Goal: Transaction & Acquisition: Purchase product/service

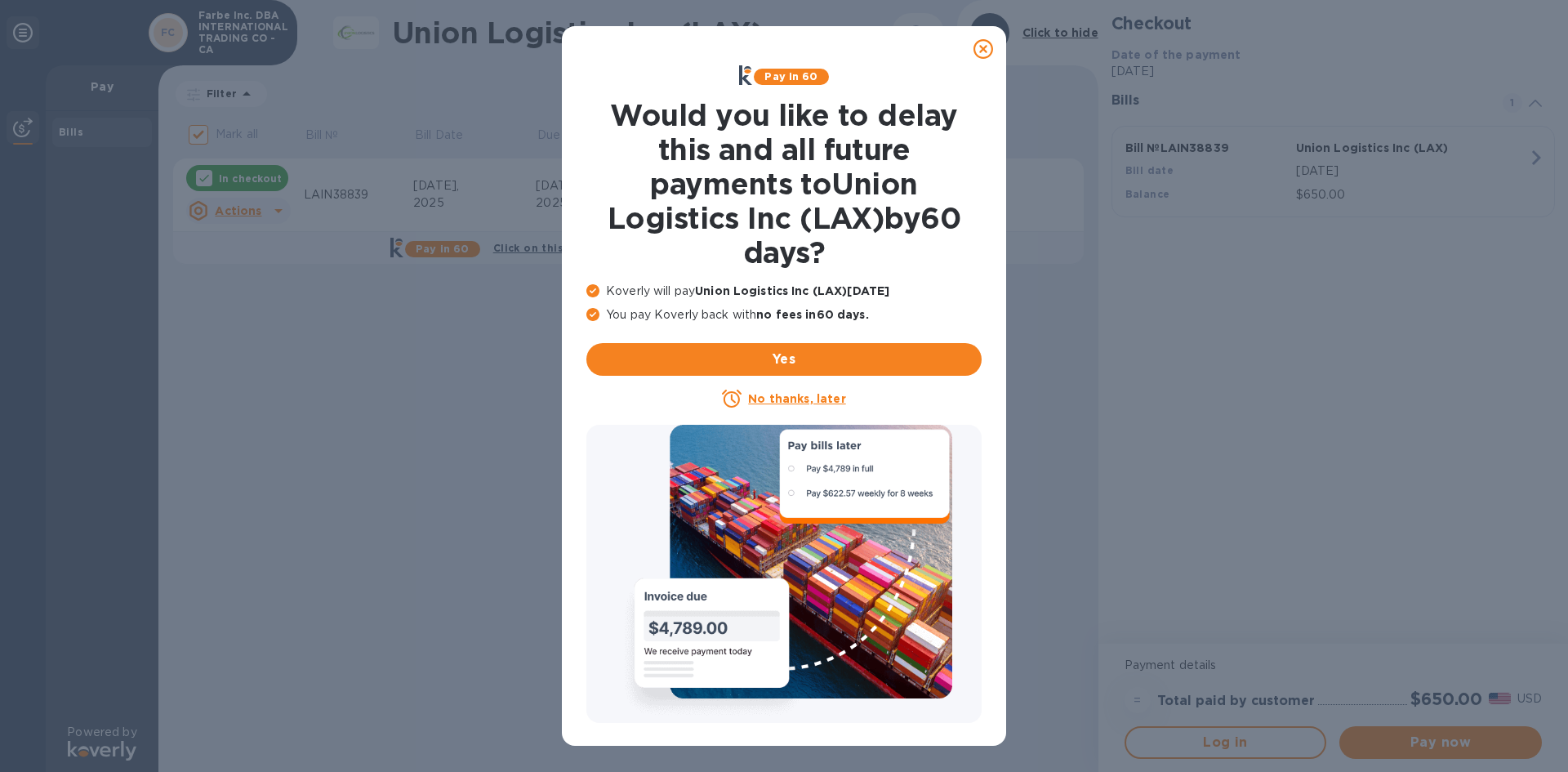
drag, startPoint x: 987, startPoint y: 48, endPoint x: 967, endPoint y: 81, distance: 38.6
click at [986, 48] on icon at bounding box center [983, 49] width 20 height 20
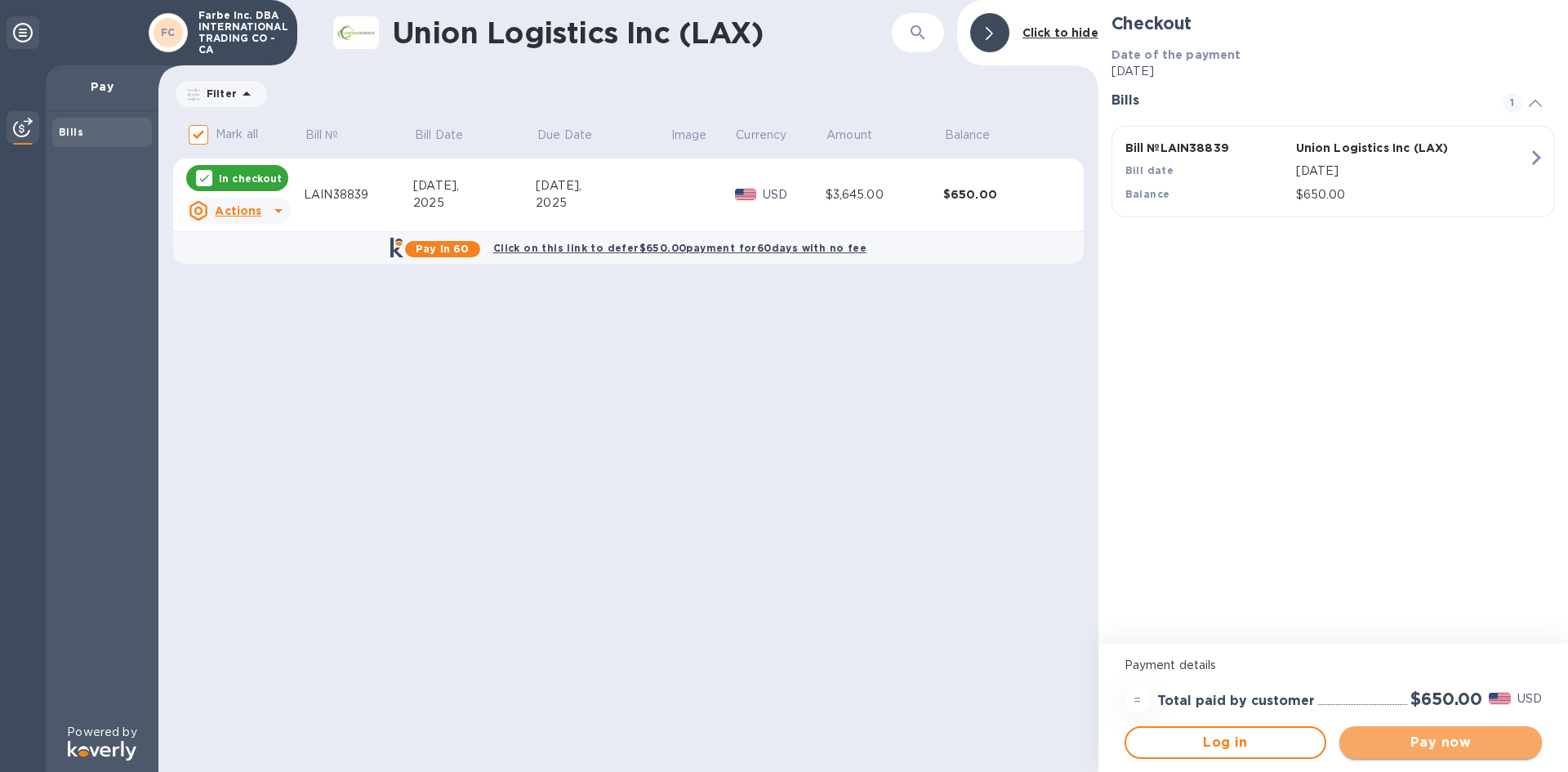
click at [1376, 744] on span "Pay now" at bounding box center [1440, 743] width 177 height 20
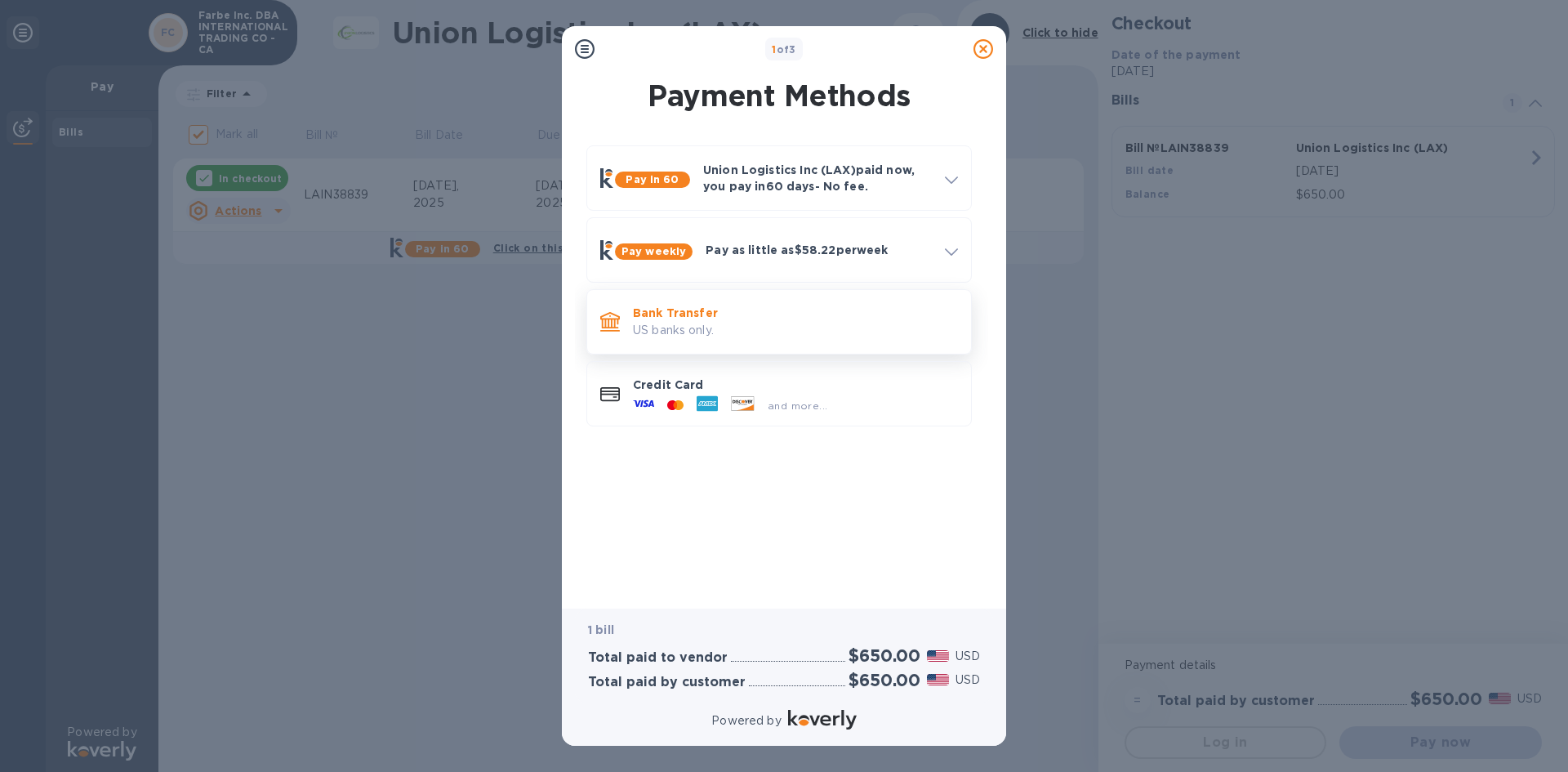
click at [683, 322] on p "US banks only." at bounding box center [795, 330] width 325 height 17
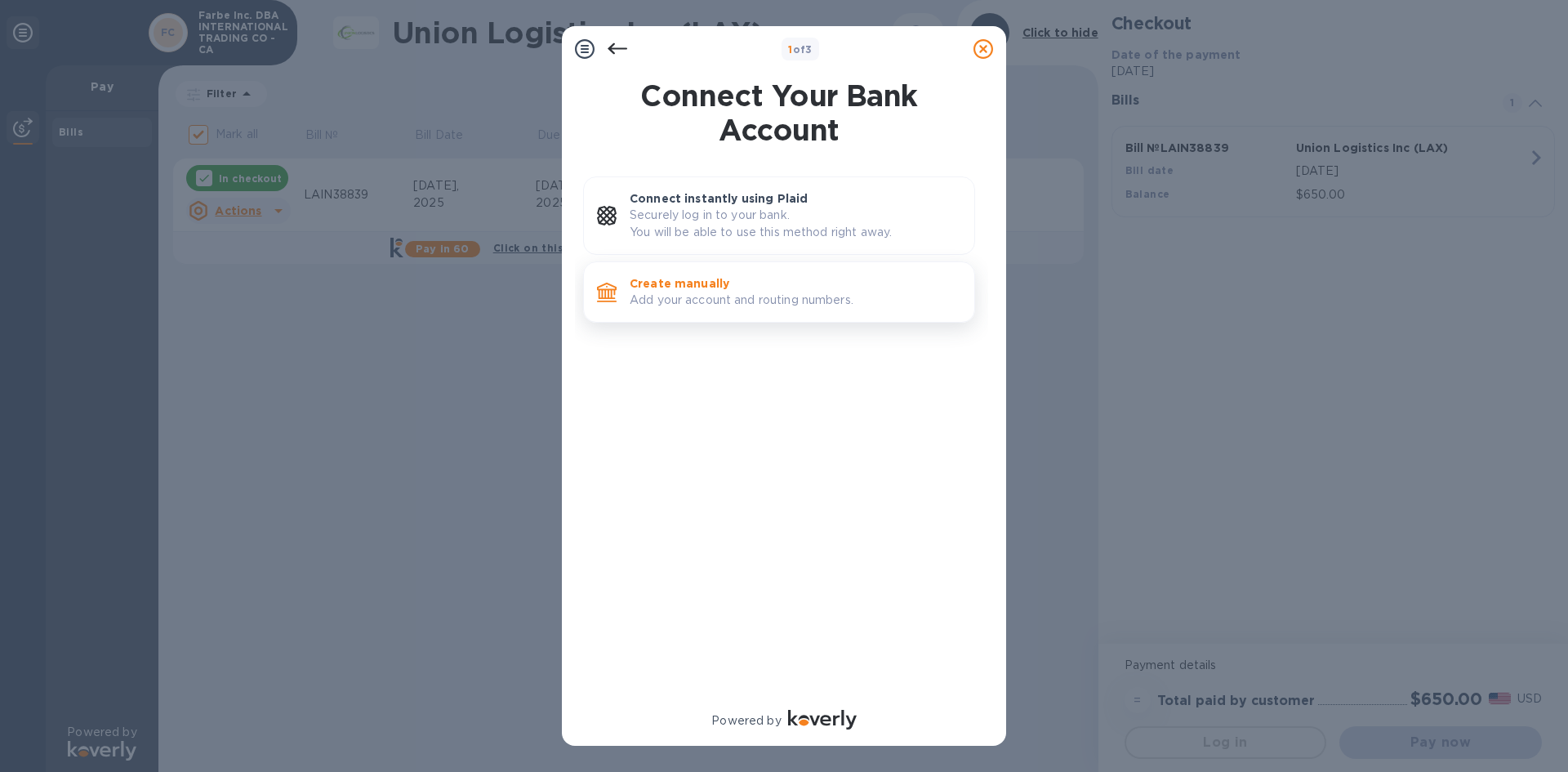
click at [692, 294] on p "Add your account and routing numbers." at bounding box center [794, 300] width 331 height 17
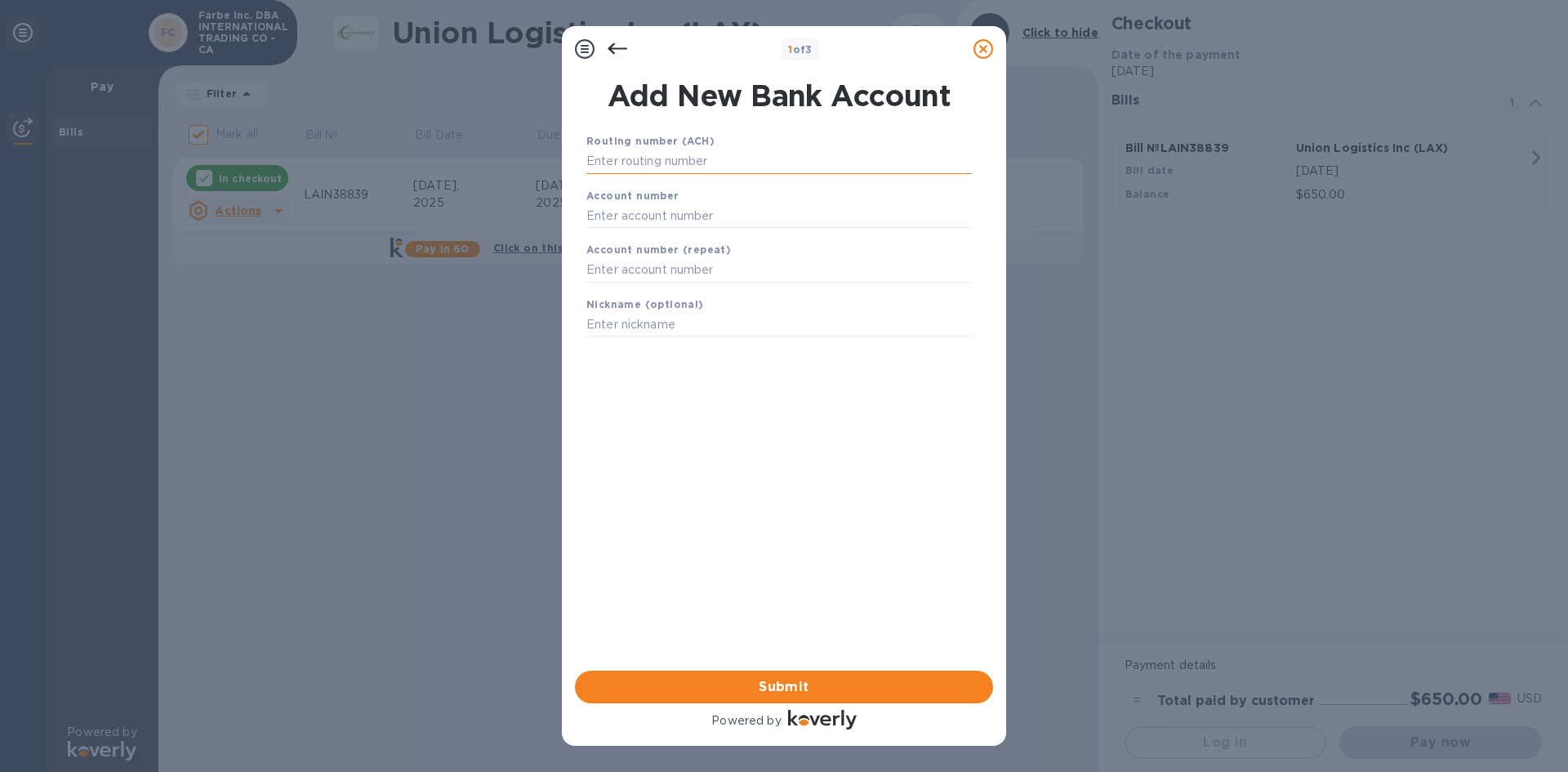
click at [664, 168] on input "text" at bounding box center [779, 161] width 386 height 24
click at [821, 162] on input "text" at bounding box center [779, 161] width 386 height 24
type input "122041235"
click at [747, 242] on input "text" at bounding box center [779, 236] width 386 height 24
type input "77325948"
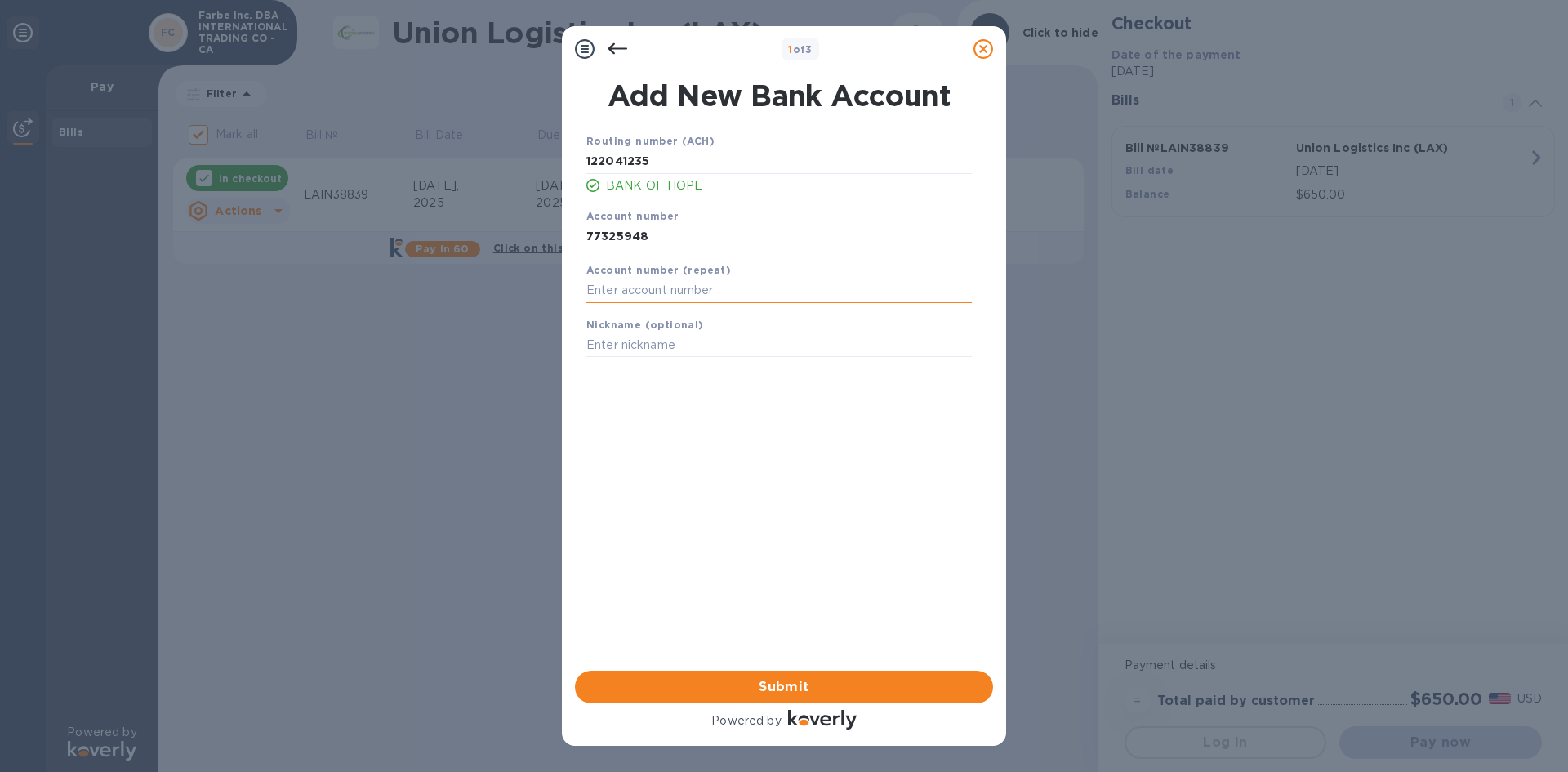
click at [738, 290] on input "text" at bounding box center [779, 290] width 386 height 24
click at [743, 284] on input "text" at bounding box center [779, 290] width 386 height 24
type input "77325948"
click at [777, 691] on span "Submit" at bounding box center [784, 687] width 392 height 20
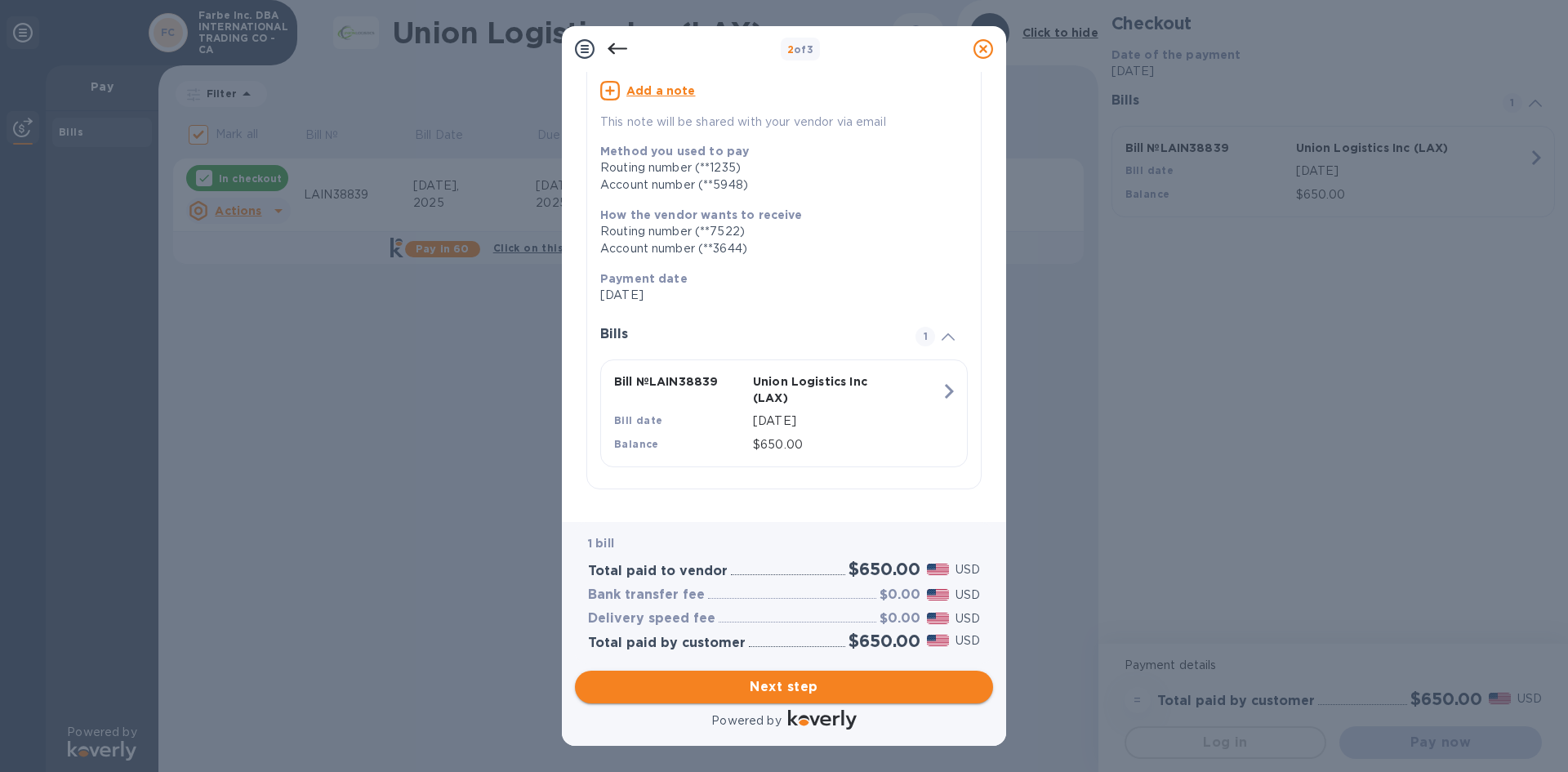
click at [777, 687] on span "Next step" at bounding box center [784, 687] width 392 height 20
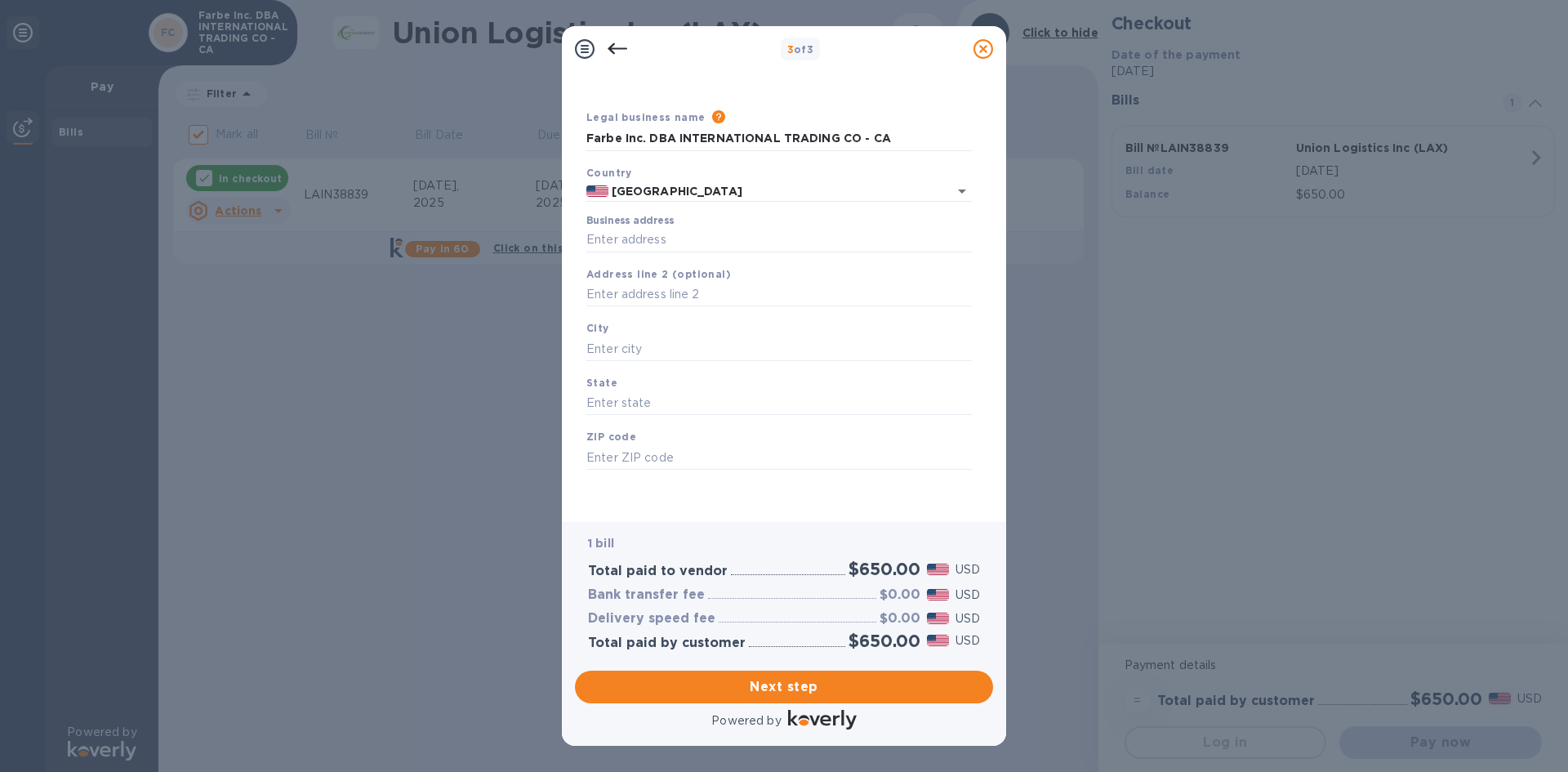
click at [648, 227] on div "Business address" at bounding box center [779, 234] width 386 height 37
click at [660, 233] on input "Business address" at bounding box center [779, 239] width 386 height 24
type input "[STREET_ADDRESS][PERSON_NAME]"
click at [657, 338] on input "text" at bounding box center [779, 348] width 386 height 24
type input "GARDENA"
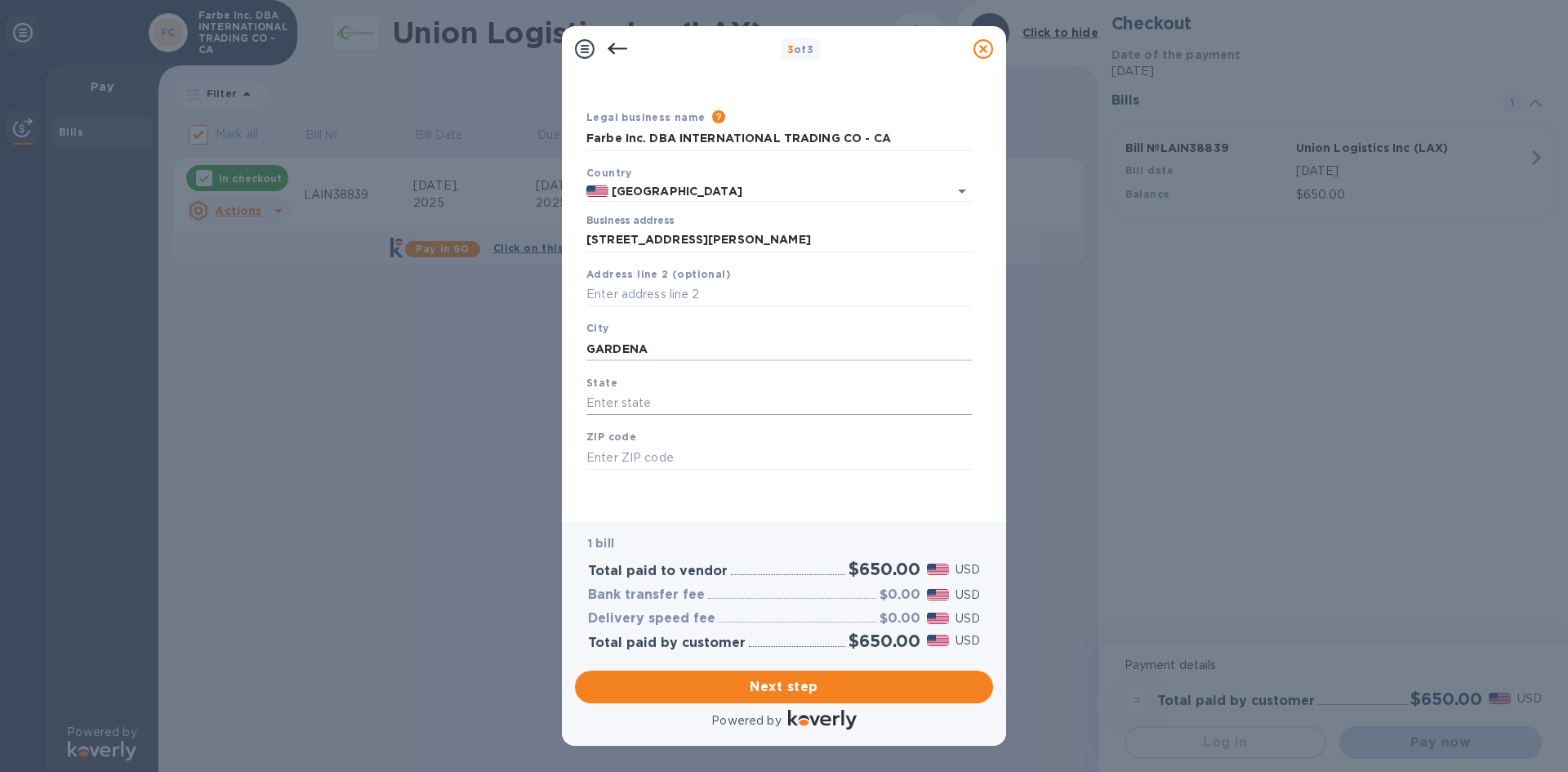
click at [689, 401] on input "text" at bounding box center [779, 403] width 386 height 24
type input "CA"
click at [676, 445] on input "text" at bounding box center [779, 457] width 386 height 24
type input "90248"
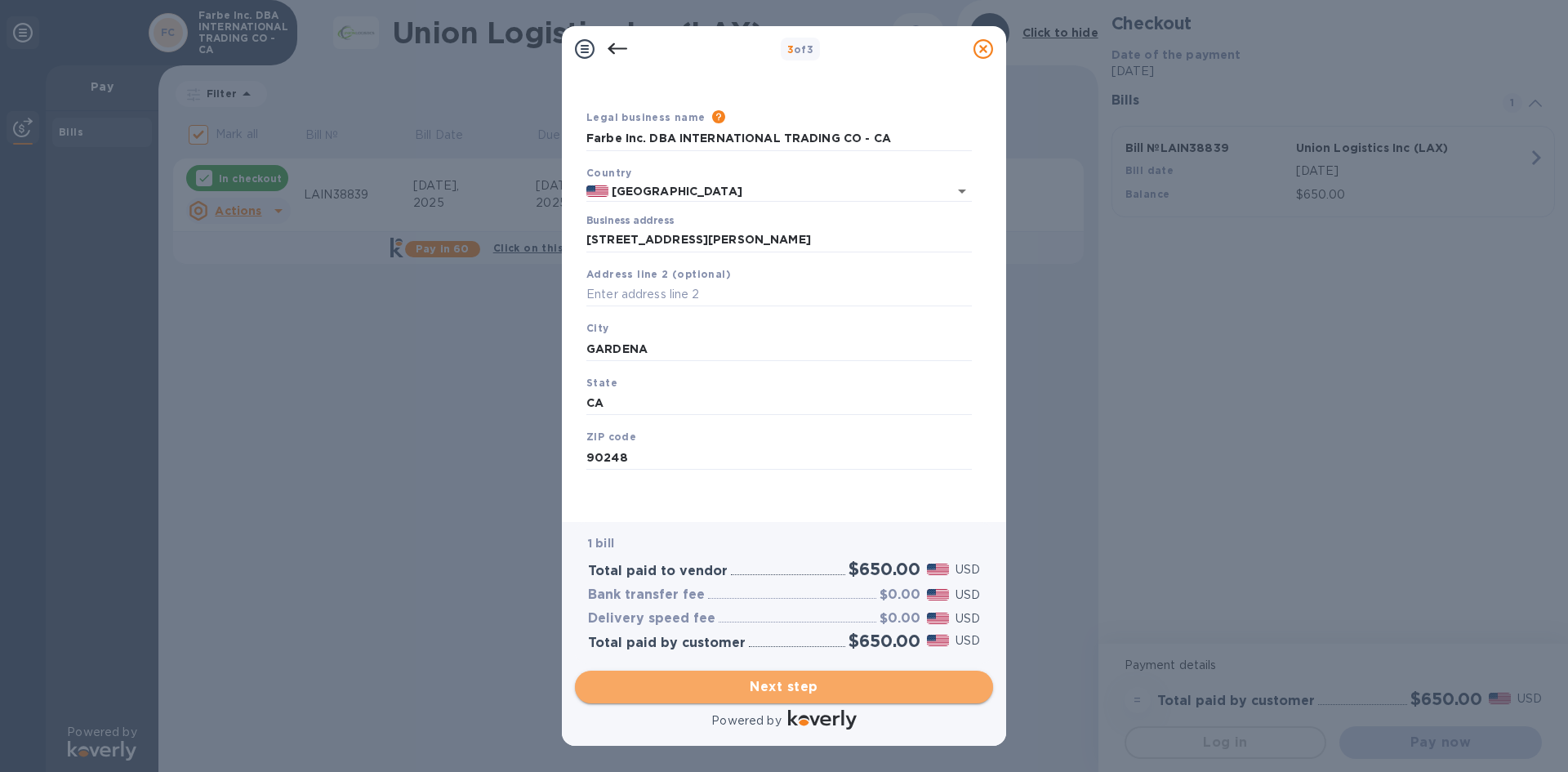
click at [730, 675] on button "Next step" at bounding box center [784, 686] width 418 height 33
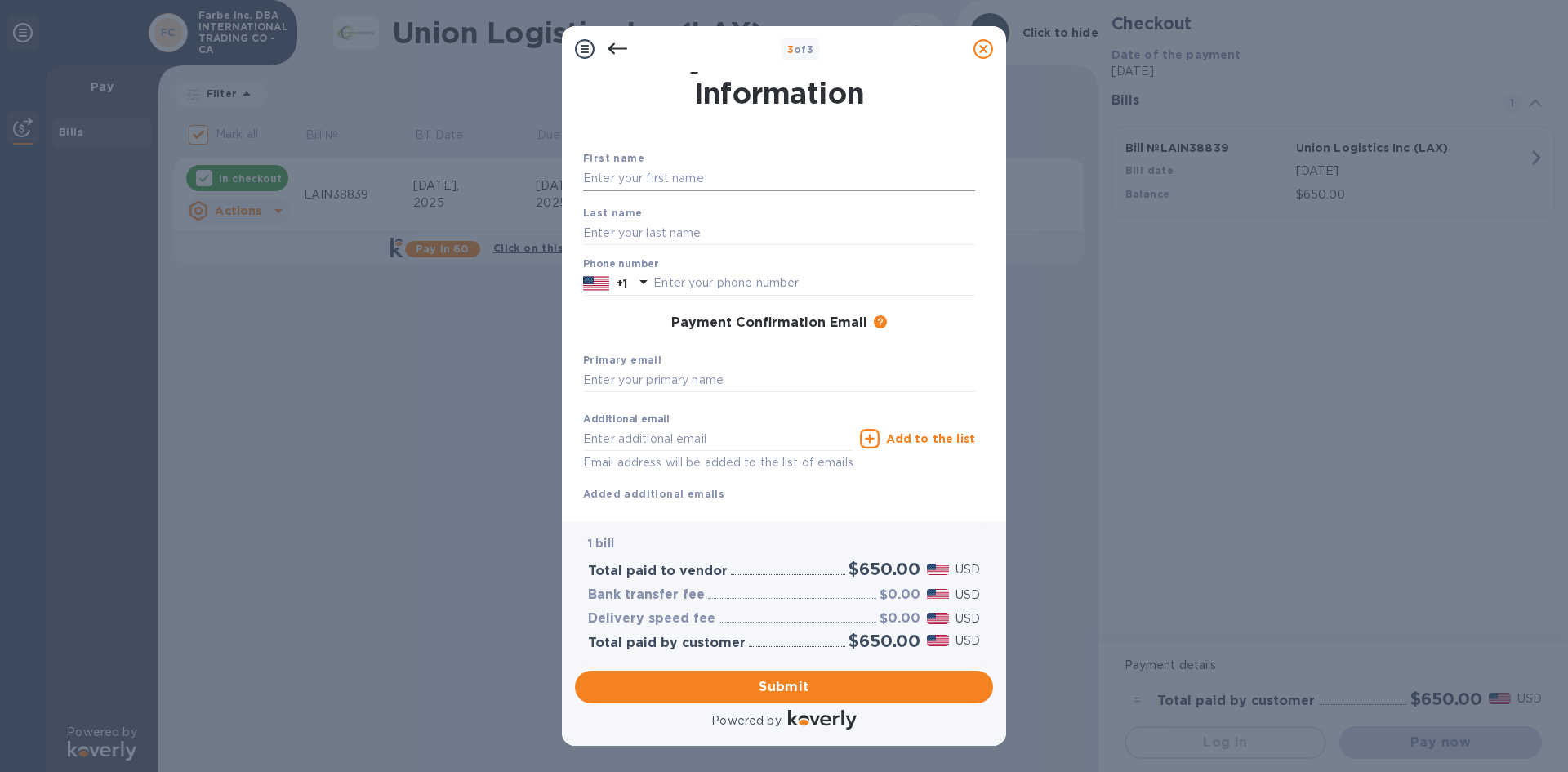
click at [695, 180] on input "text" at bounding box center [778, 178] width 392 height 24
type input "[PERSON_NAME]"
click at [636, 228] on input "text" at bounding box center [778, 232] width 392 height 24
type input "[PERSON_NAME]"
click at [614, 321] on div "Payment Confirmation Email The added email addresses will be used to send the p…" at bounding box center [778, 323] width 392 height 16
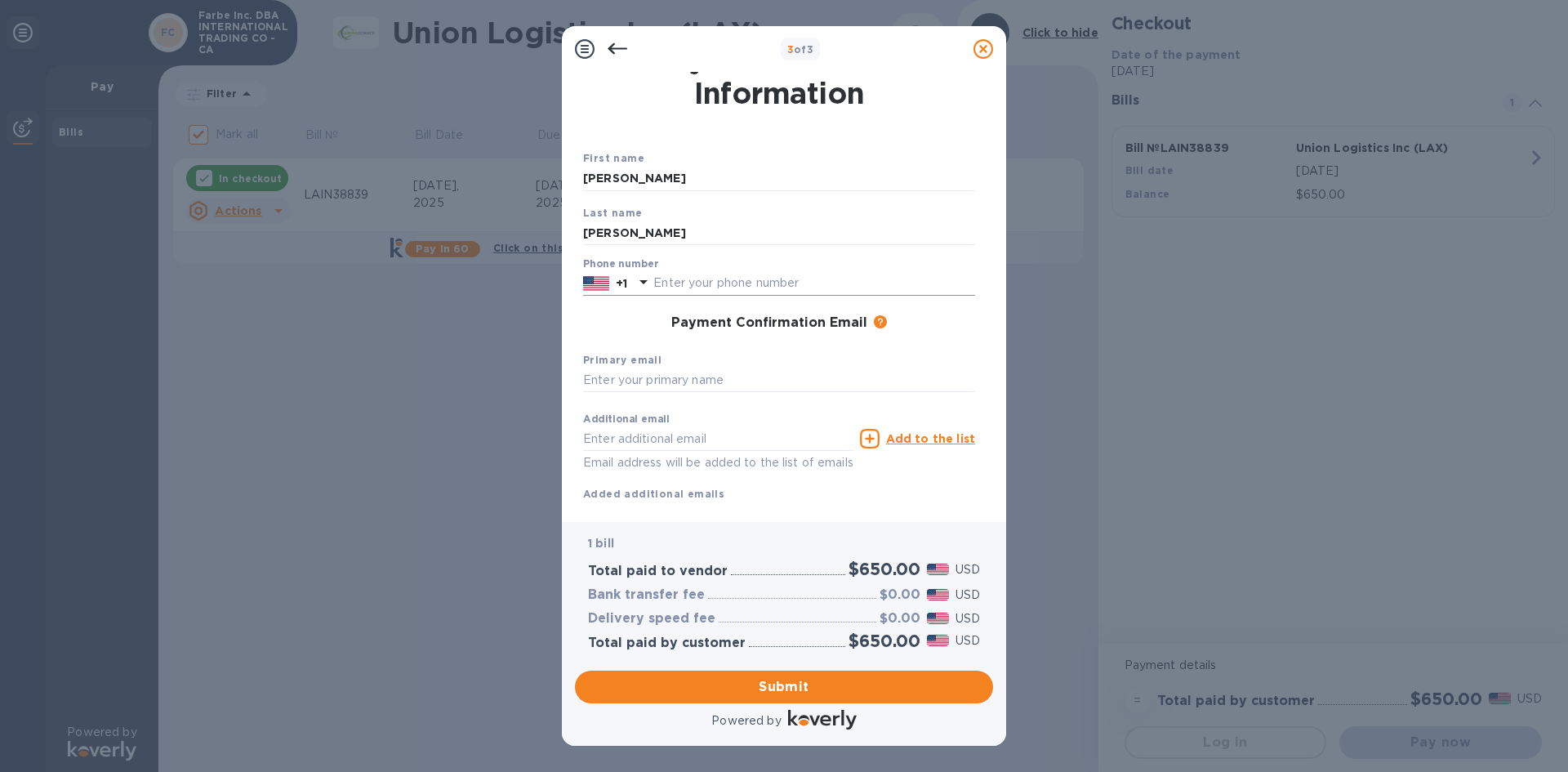
click at [695, 286] on input "text" at bounding box center [814, 283] width 322 height 24
type input "7146809876"
type input "[PERSON_NAME][EMAIL_ADDRESS][DOMAIN_NAME]"
click at [625, 386] on input "text" at bounding box center [778, 380] width 392 height 24
drag, startPoint x: 755, startPoint y: 438, endPoint x: 408, endPoint y: 438, distance: 347.0
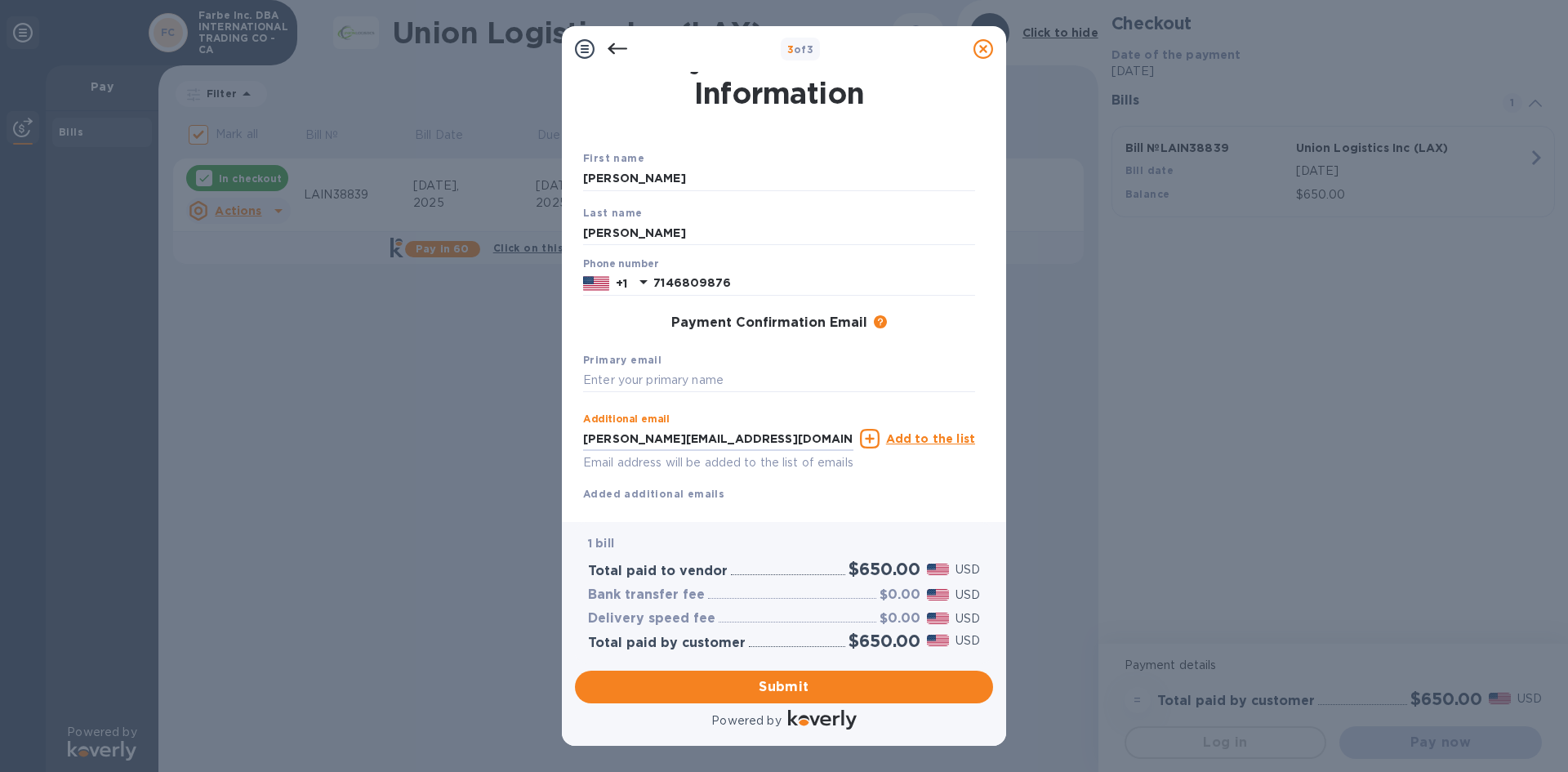
click at [408, 438] on div "3 of 3 Payment Contact Information First name [PERSON_NAME] Last name [PERSON_N…" at bounding box center [784, 386] width 1568 height 772
click at [651, 384] on input "text" at bounding box center [778, 380] width 392 height 24
paste input "[PERSON_NAME][EMAIL_ADDRESS][DOMAIN_NAME]"
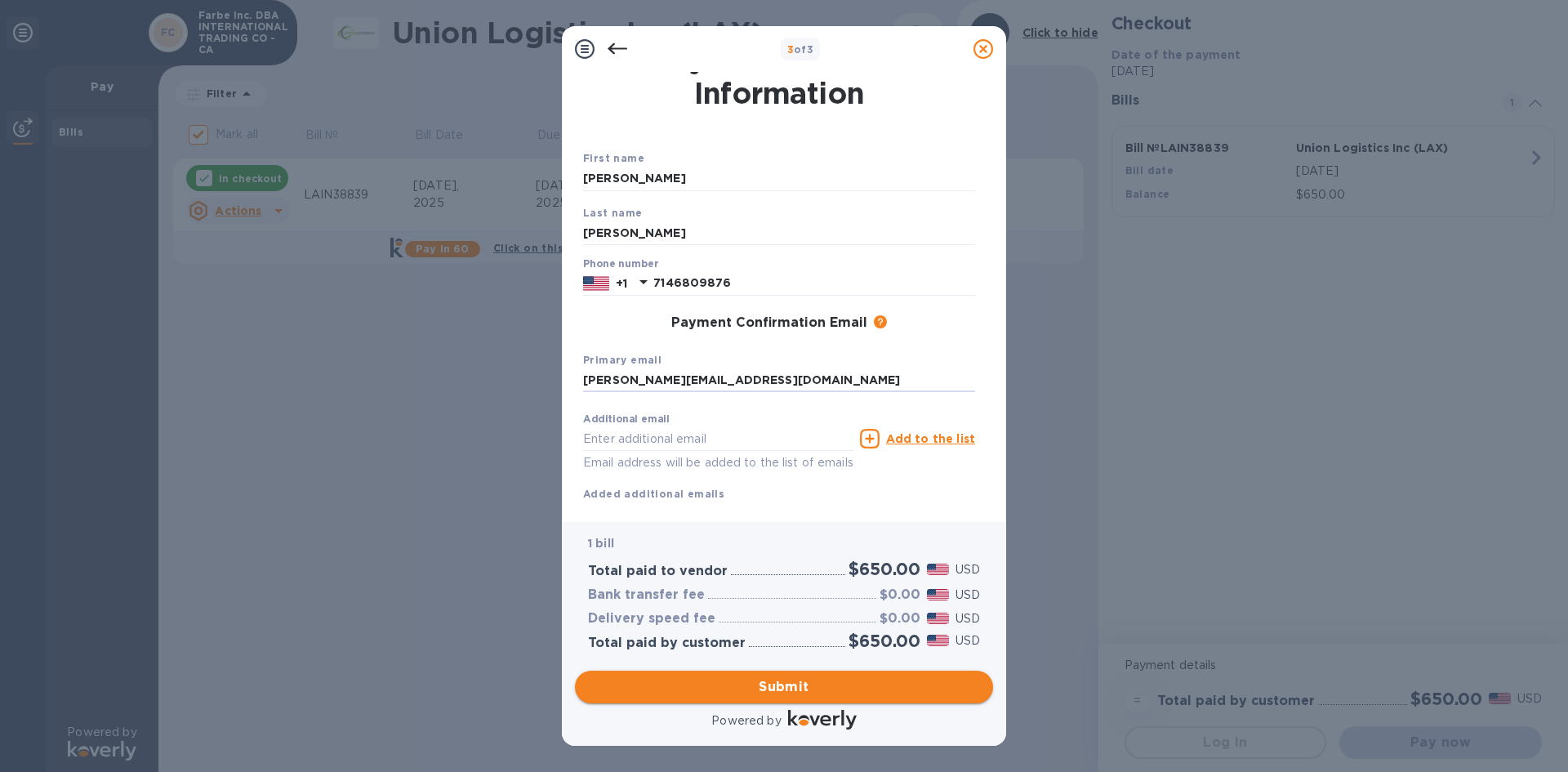
type input "[PERSON_NAME][EMAIL_ADDRESS][DOMAIN_NAME]"
click at [746, 694] on span "Submit" at bounding box center [784, 687] width 392 height 20
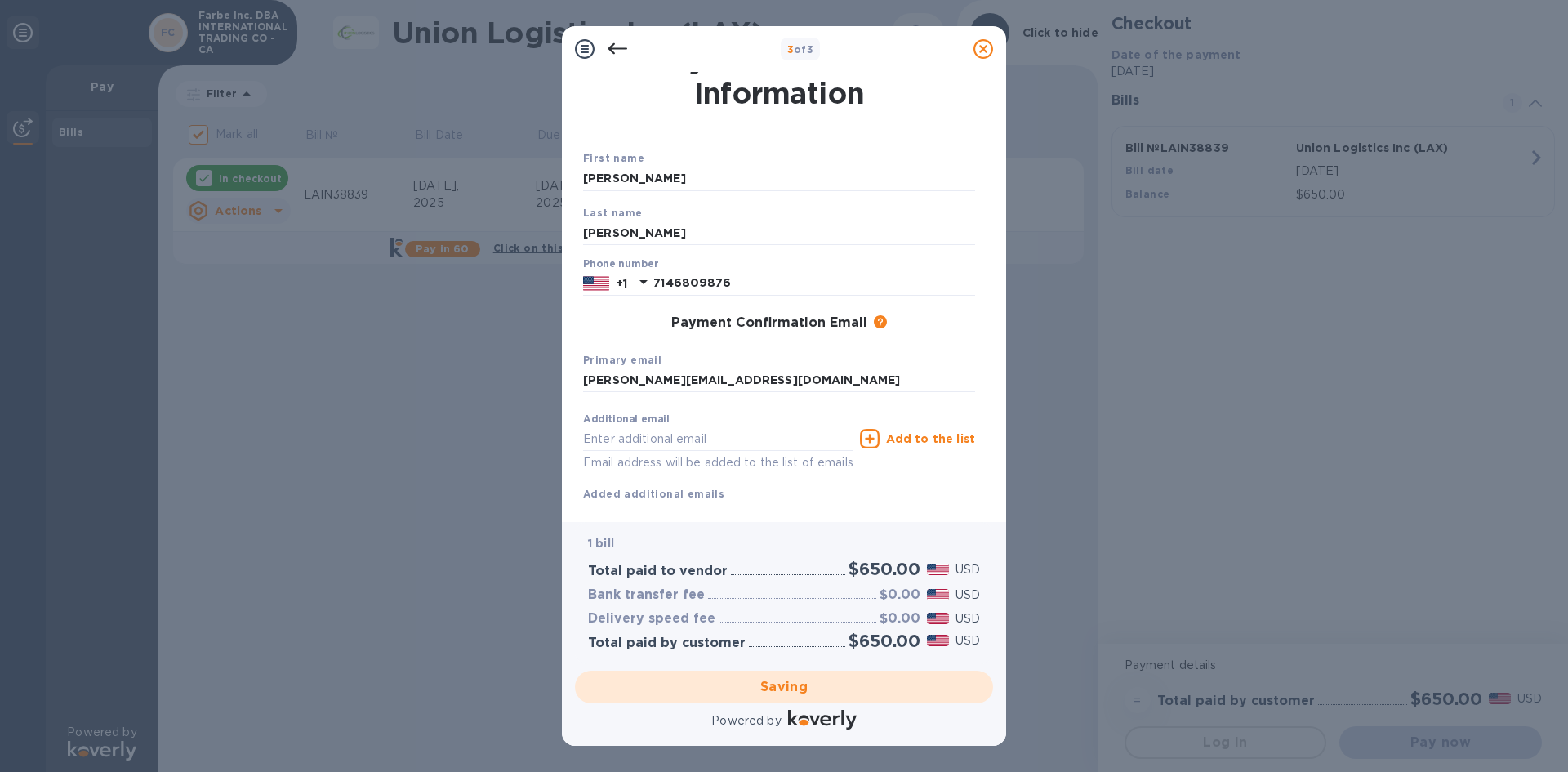
checkbox input "false"
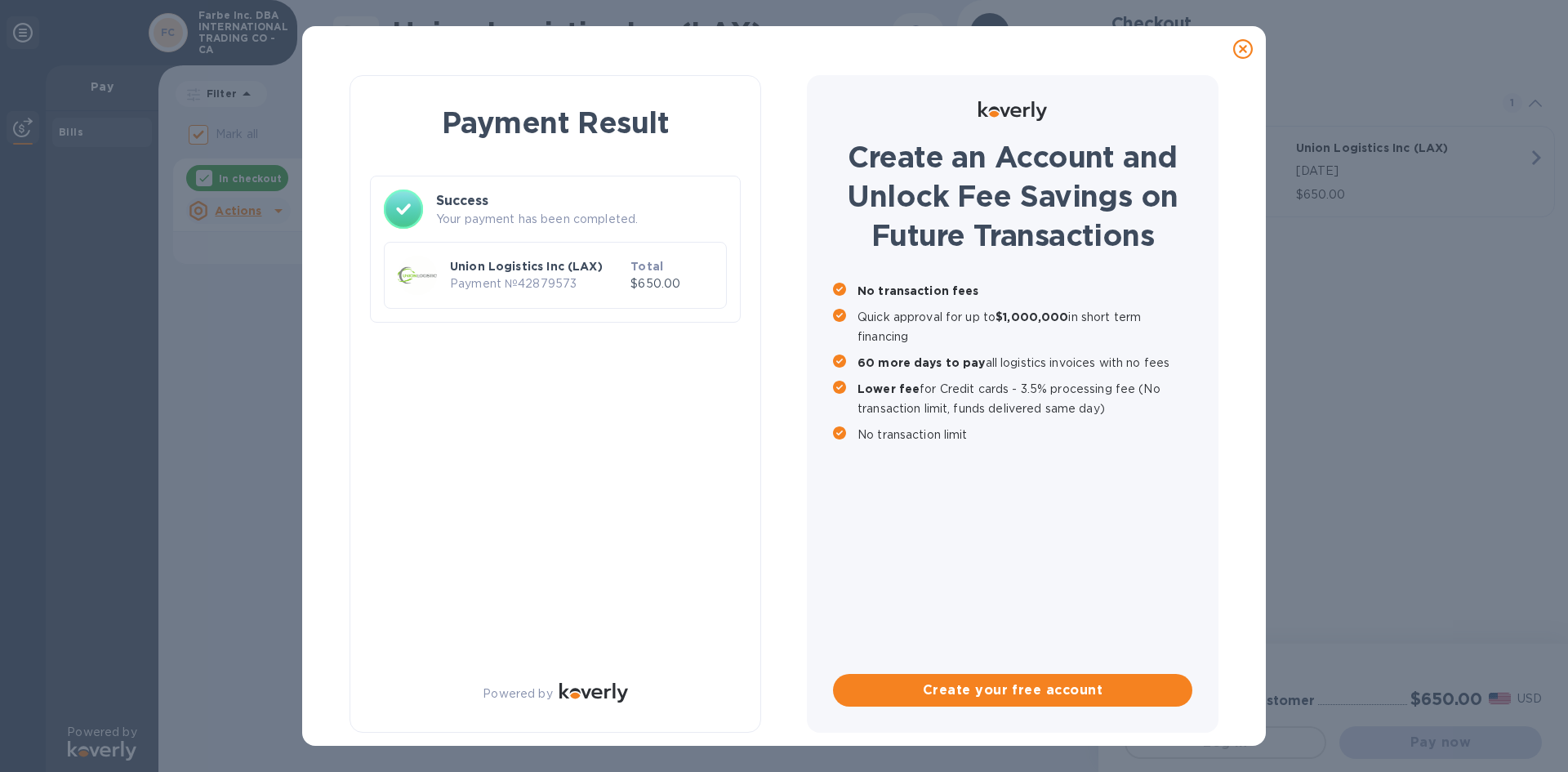
scroll to position [0, 0]
